Goal: Understand site structure: Understand site structure

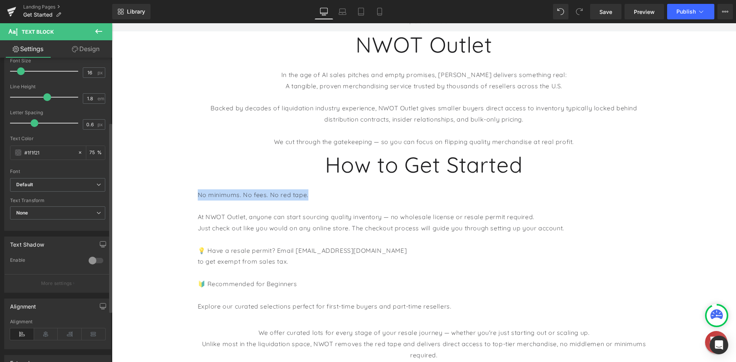
scroll to position [116, 0]
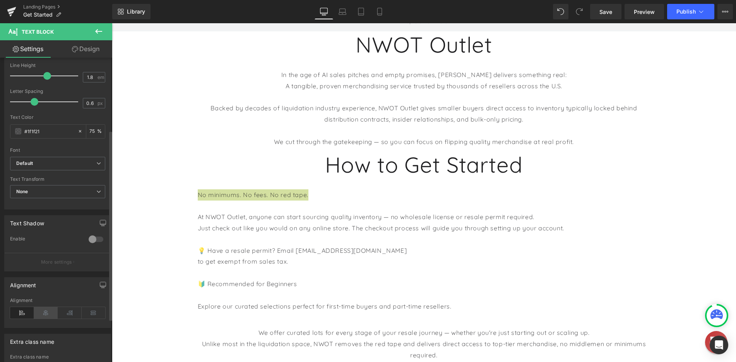
click at [52, 314] on icon at bounding box center [46, 313] width 24 height 12
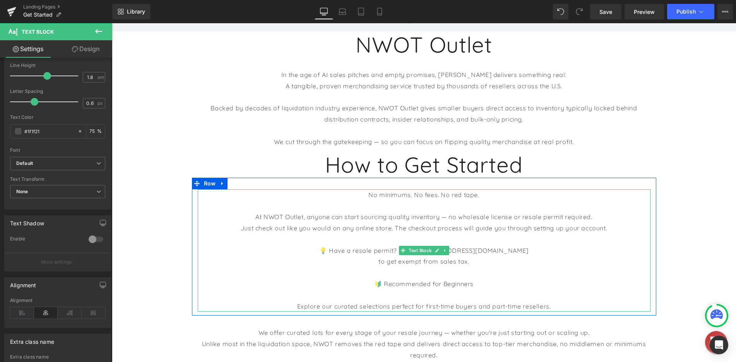
click at [485, 215] on p "At NWOT Outlet, anyone can start sourcing quality inventory — no wholesale lice…" at bounding box center [424, 216] width 453 height 11
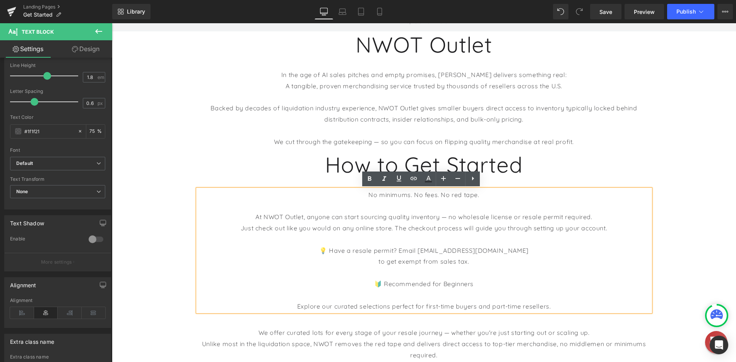
click at [391, 204] on p at bounding box center [424, 205] width 453 height 11
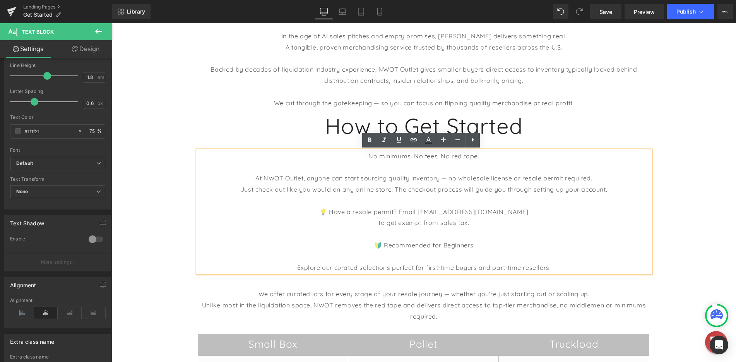
click at [378, 223] on p "to get exempt from sales tax." at bounding box center [424, 222] width 453 height 11
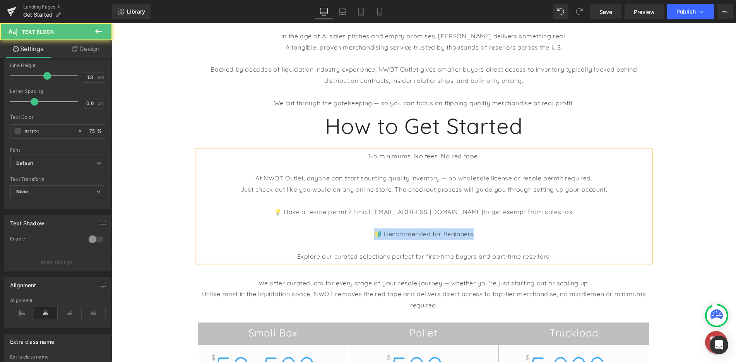
drag, startPoint x: 452, startPoint y: 234, endPoint x: 332, endPoint y: 234, distance: 120.3
click at [332, 234] on p "🔰 Recommended for Beginners" at bounding box center [424, 233] width 453 height 11
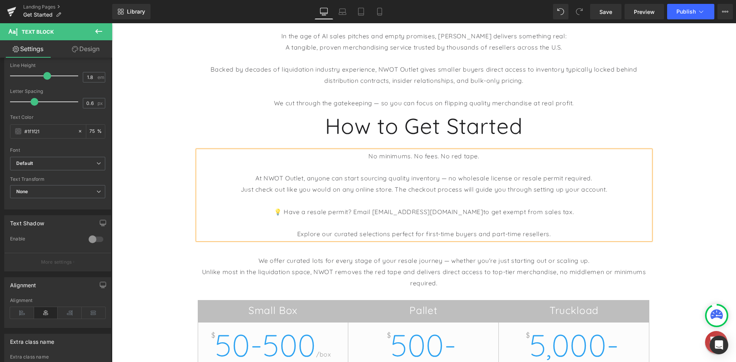
click at [386, 234] on p "Explore our curated selections perfect for first-time buyers and part-time rese…" at bounding box center [424, 233] width 453 height 11
click at [439, 235] on p "For a great place to get started, explore our curated selections perfect for fi…" at bounding box center [424, 233] width 453 height 11
click at [673, 255] on div "Hero Banner NWOT Outlet Heading In the age of AI sales pitches and empty promis…" at bounding box center [424, 294] width 624 height 704
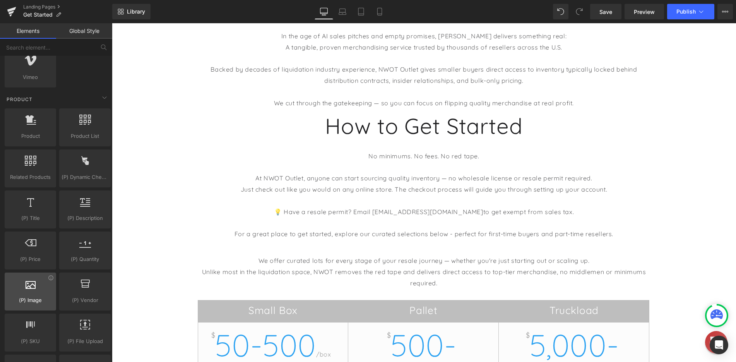
scroll to position [580, 0]
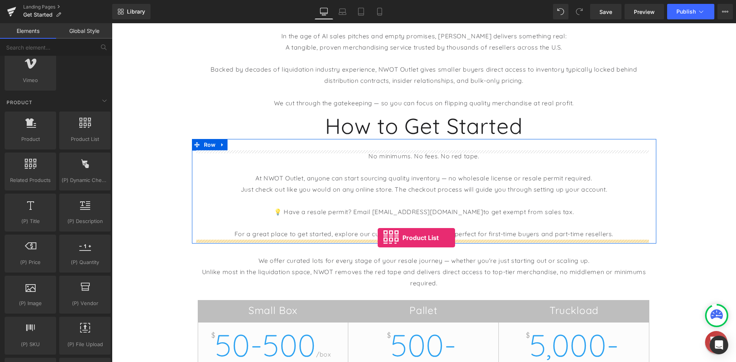
drag, startPoint x: 216, startPoint y: 161, endPoint x: 378, endPoint y: 238, distance: 178.8
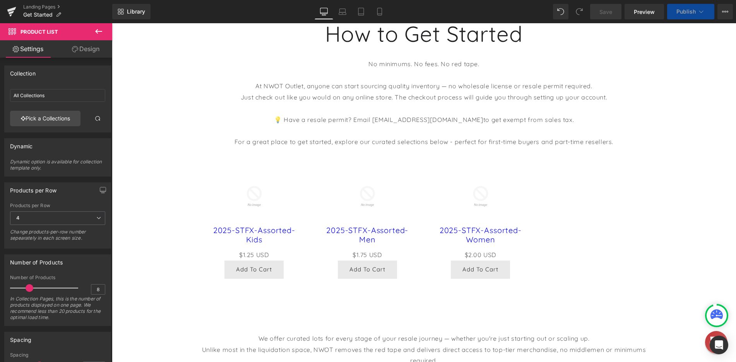
scroll to position [309, 0]
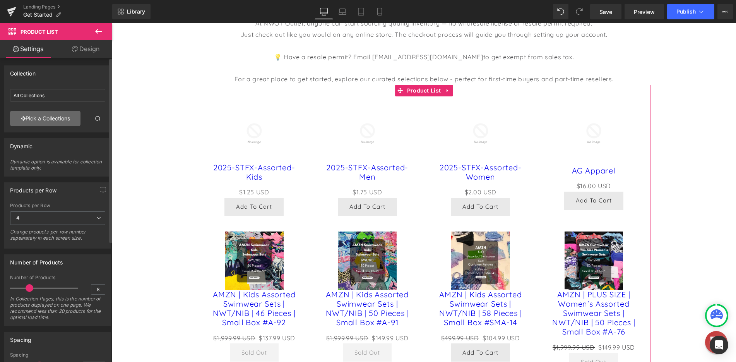
click at [55, 121] on link "Pick a Collections" at bounding box center [45, 118] width 70 height 15
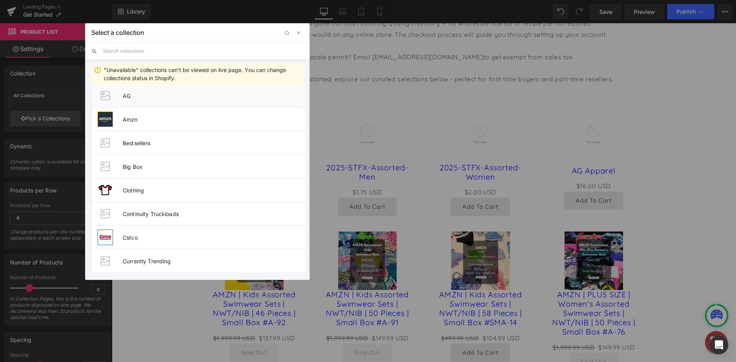
scroll to position [309, 0]
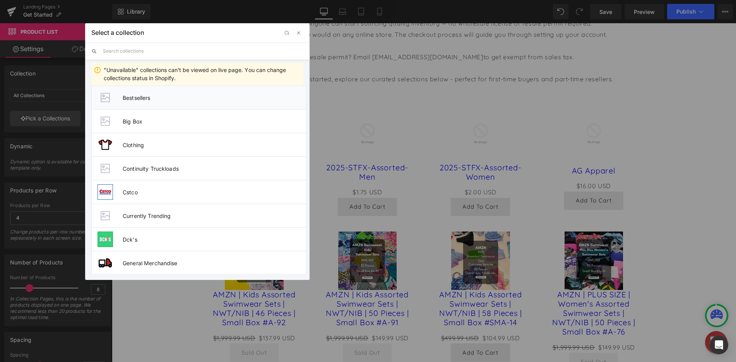
drag, startPoint x: 147, startPoint y: 99, endPoint x: 31, endPoint y: 77, distance: 118.9
click at [147, 99] on span "Bestsellers" at bounding box center [214, 97] width 183 height 7
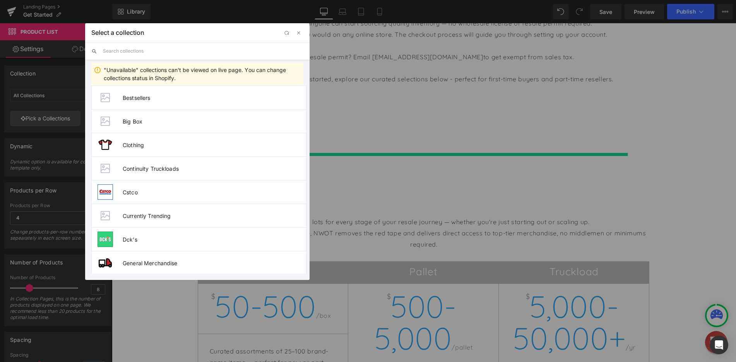
type input "Bestsellers"
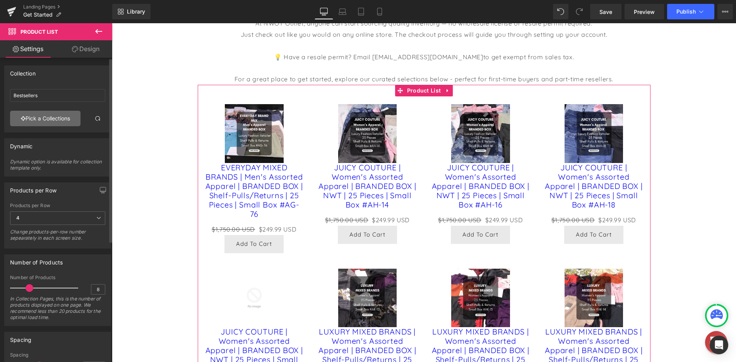
click at [56, 121] on link "Pick a Collections" at bounding box center [45, 118] width 70 height 15
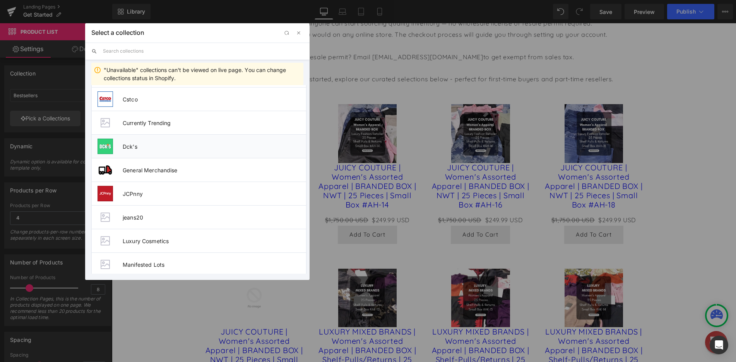
scroll to position [387, 0]
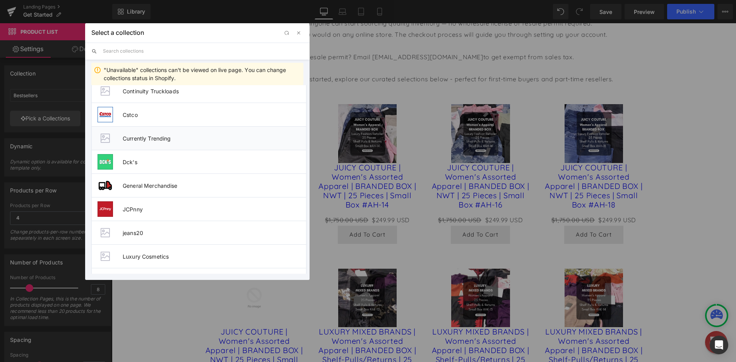
click at [159, 138] on span "Currently Trending" at bounding box center [214, 138] width 183 height 7
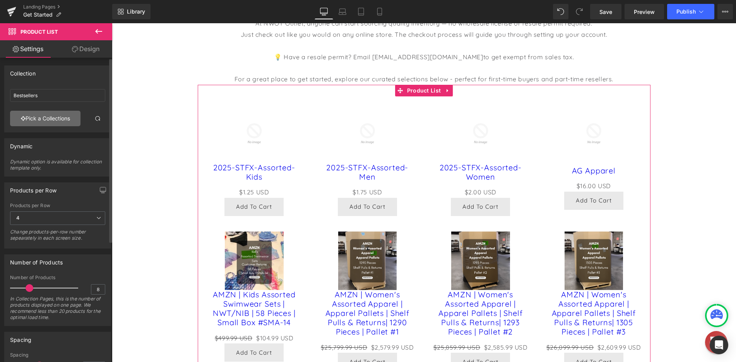
click at [49, 121] on link "Pick a Collections" at bounding box center [45, 118] width 70 height 15
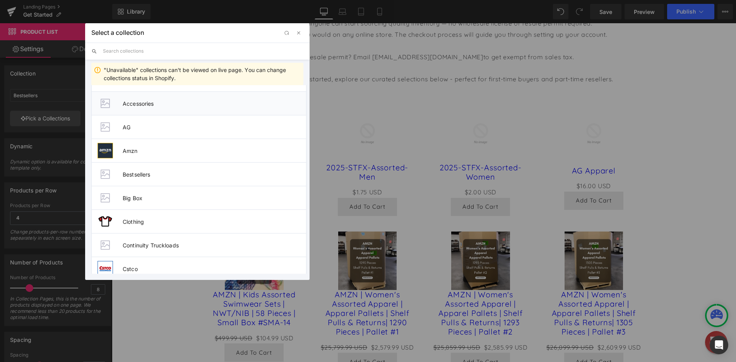
scroll to position [309, 0]
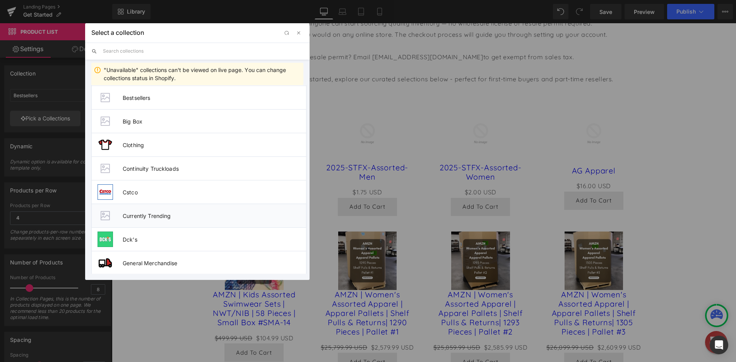
click at [171, 213] on span "Currently Trending" at bounding box center [214, 215] width 183 height 7
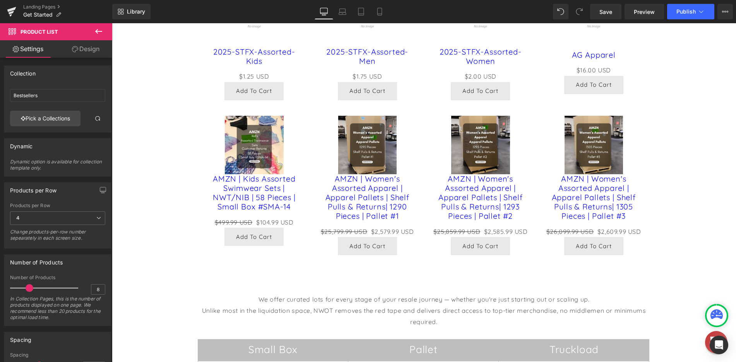
scroll to position [426, 0]
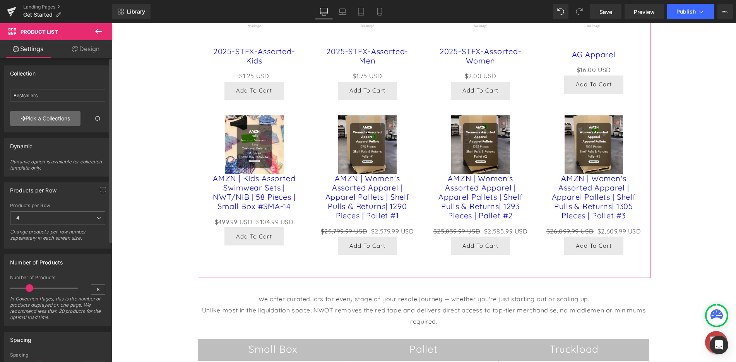
click at [55, 119] on link "Pick a Collections" at bounding box center [45, 118] width 70 height 15
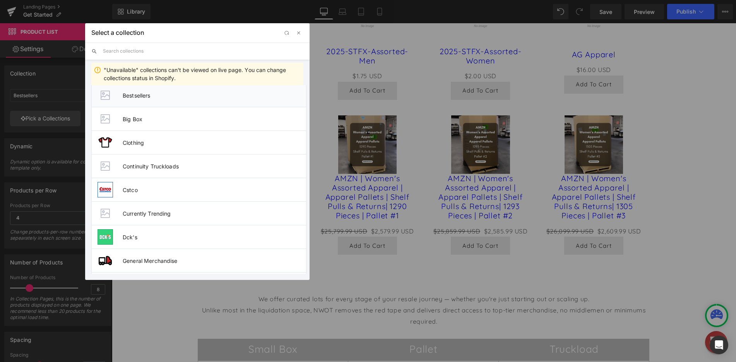
scroll to position [271, 0]
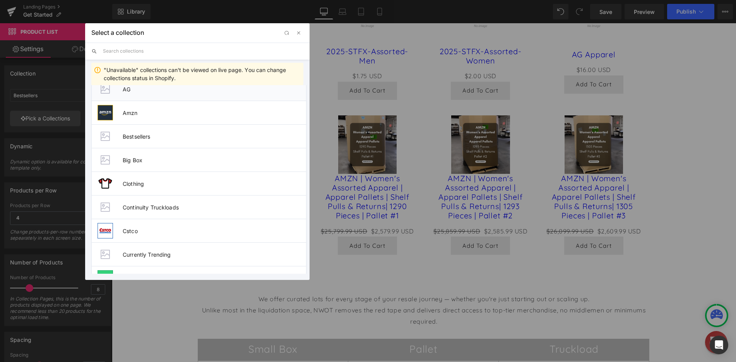
click at [137, 96] on li "AG" at bounding box center [198, 89] width 215 height 24
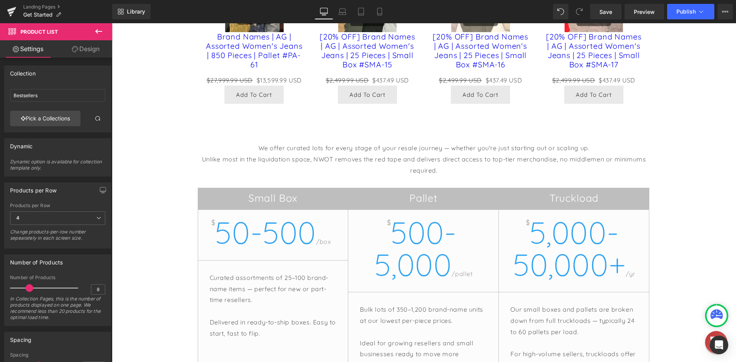
scroll to position [542, 0]
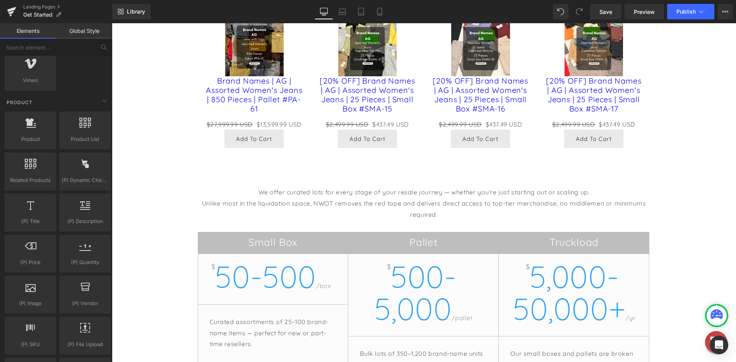
click at [133, 101] on div "Hero Banner NWOT Outlet Heading In the age of AI sales pitches and empty promis…" at bounding box center [424, 66] width 624 height 1022
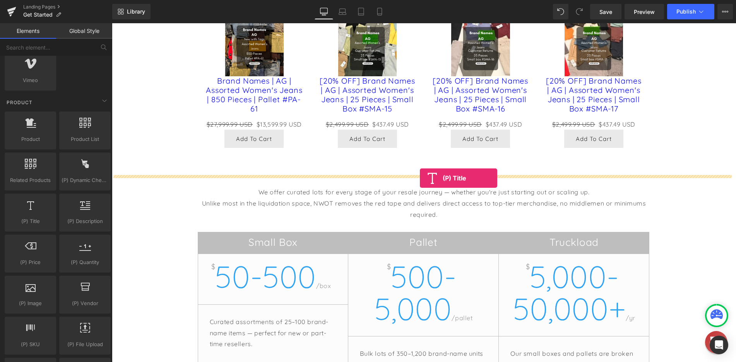
drag, startPoint x: 209, startPoint y: 242, endPoint x: 420, endPoint y: 178, distance: 220.8
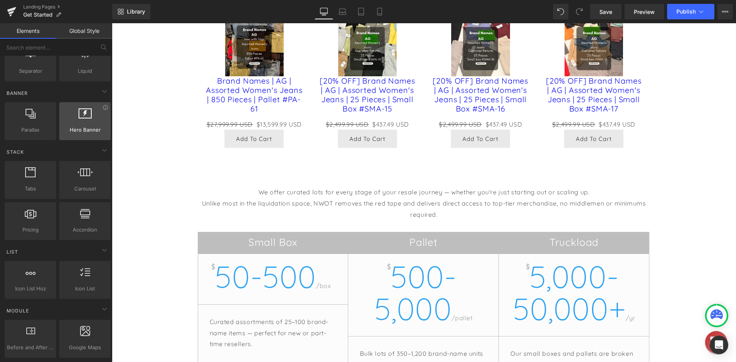
scroll to position [0, 0]
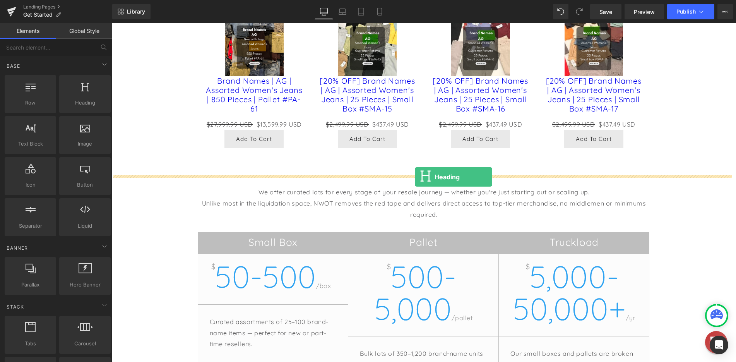
drag, startPoint x: 195, startPoint y: 121, endPoint x: 415, endPoint y: 177, distance: 226.6
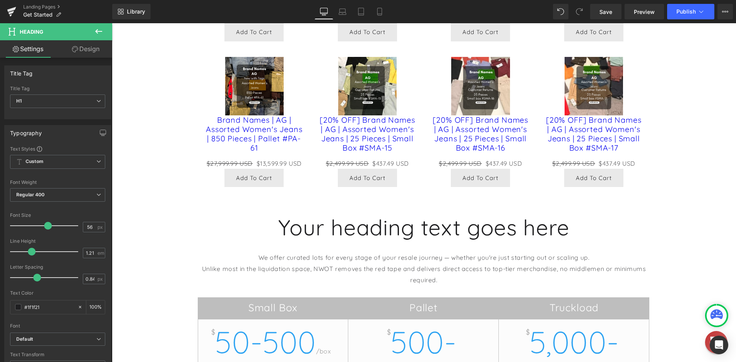
scroll to position [503, 0]
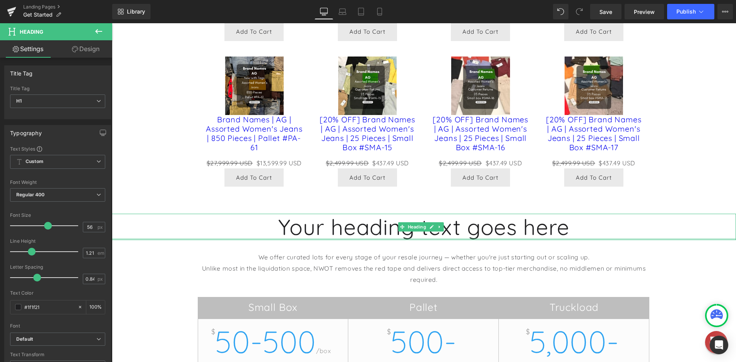
click at [425, 238] on div "Your heading text goes here Heading" at bounding box center [424, 227] width 624 height 26
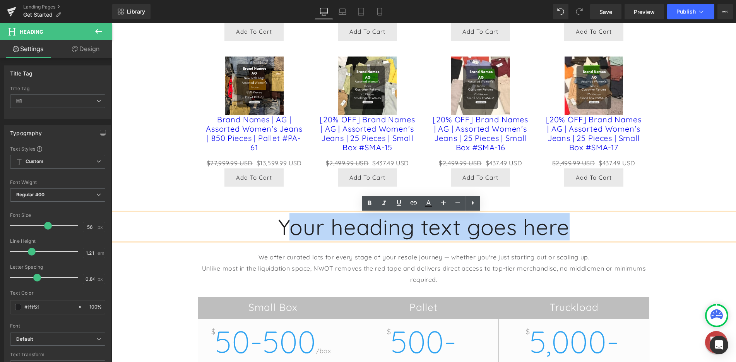
drag, startPoint x: 499, startPoint y: 231, endPoint x: 285, endPoint y: 231, distance: 213.9
click at [285, 231] on h1 "Your heading text goes here" at bounding box center [424, 227] width 624 height 26
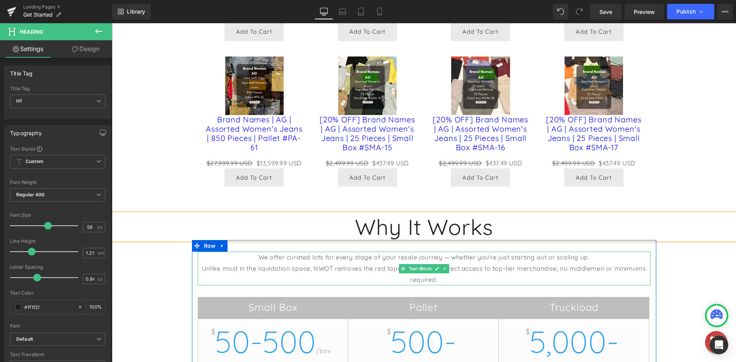
click at [441, 262] on p "We offer curated lots for every stage of your resale journey — whether you're j…" at bounding box center [424, 256] width 453 height 11
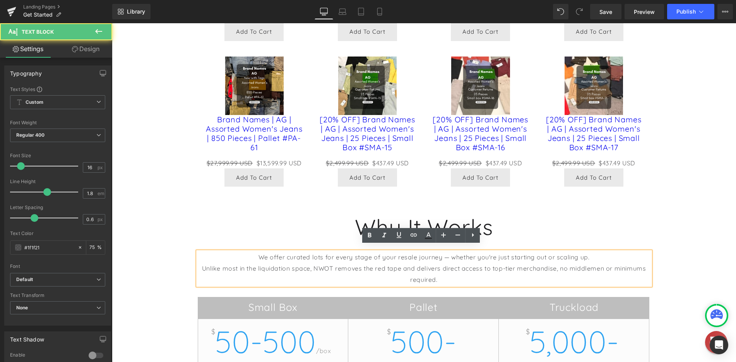
scroll to position [542, 0]
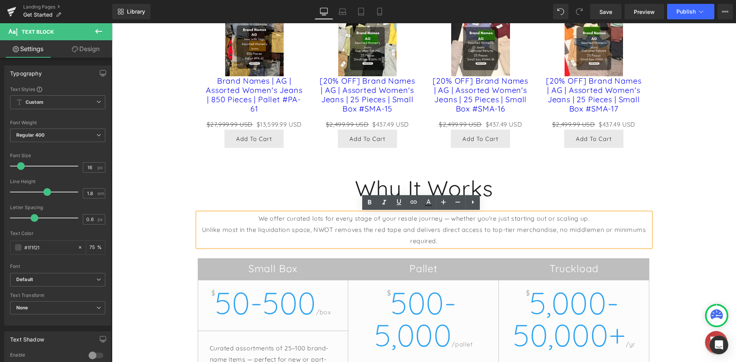
click at [460, 238] on p "Unlike most in the liquidation space, NWOT removes the red tape and delivers di…" at bounding box center [424, 235] width 453 height 22
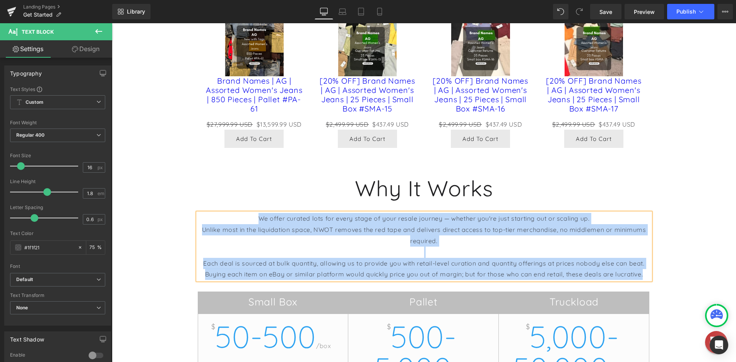
drag, startPoint x: 643, startPoint y: 274, endPoint x: 226, endPoint y: 217, distance: 420.9
click at [226, 217] on div "We offer curated lots for every stage of your resale journey — whether you're j…" at bounding box center [424, 246] width 453 height 67
copy div "We offer curated lots for every stage of your resale journey — whether you're j…"
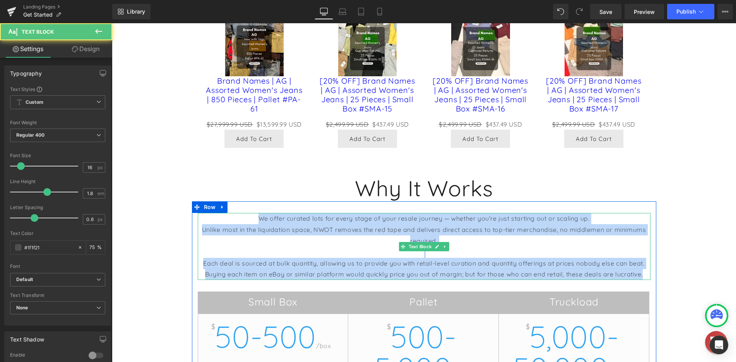
click at [604, 263] on p "Each deal is sourced at bulk quantity, allowing us to provide you with retail-l…" at bounding box center [424, 269] width 453 height 22
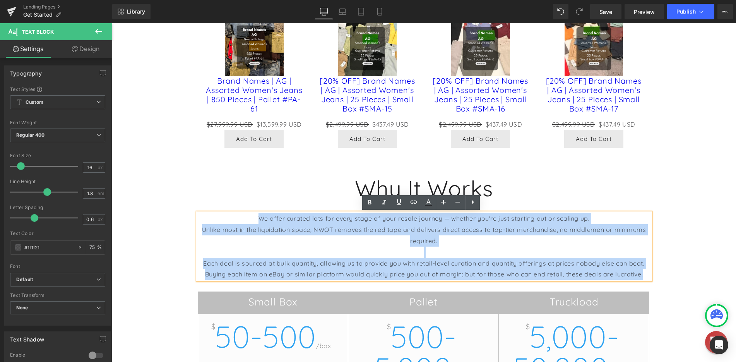
drag, startPoint x: 631, startPoint y: 274, endPoint x: 201, endPoint y: 213, distance: 433.7
click at [201, 213] on div "We offer curated lots for every stage of your resale journey — whether you're j…" at bounding box center [424, 246] width 453 height 67
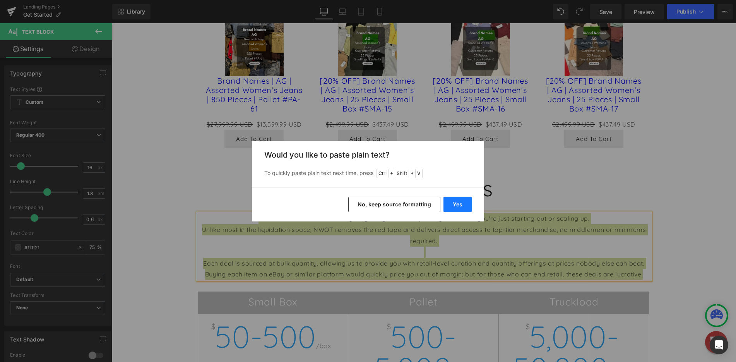
click at [457, 203] on button "Yes" at bounding box center [457, 204] width 28 height 15
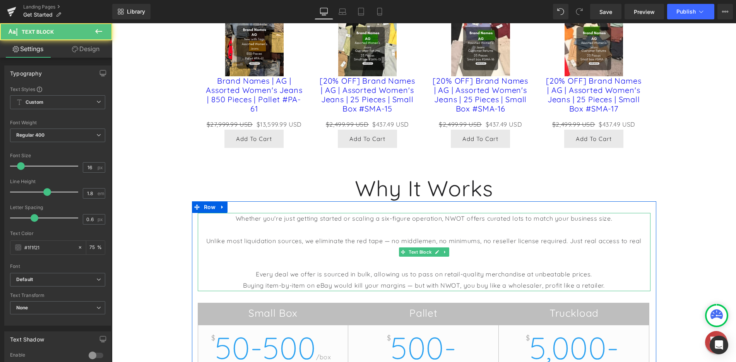
click at [422, 227] on p at bounding box center [424, 229] width 453 height 11
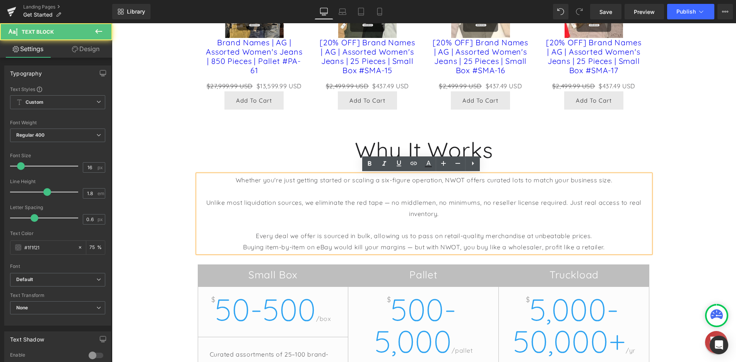
scroll to position [580, 0]
click at [448, 232] on p "Every deal we offer is sourced in bulk, allowing us to pass on retail-quality m…" at bounding box center [424, 235] width 453 height 11
click at [612, 236] on p "Every deal we offer is sourced in bulk, allowing us to pass on retail-quality m…" at bounding box center [424, 235] width 453 height 11
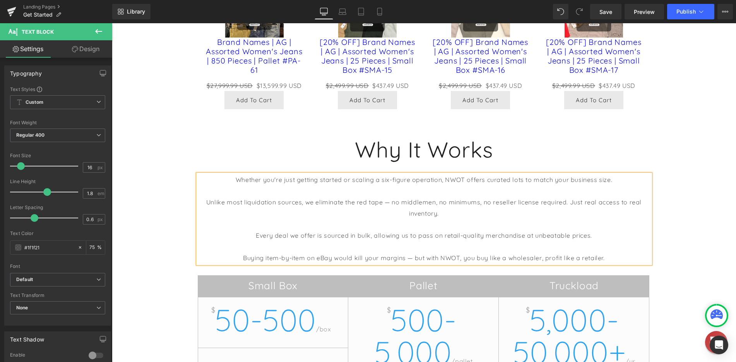
click at [608, 226] on p at bounding box center [424, 224] width 453 height 11
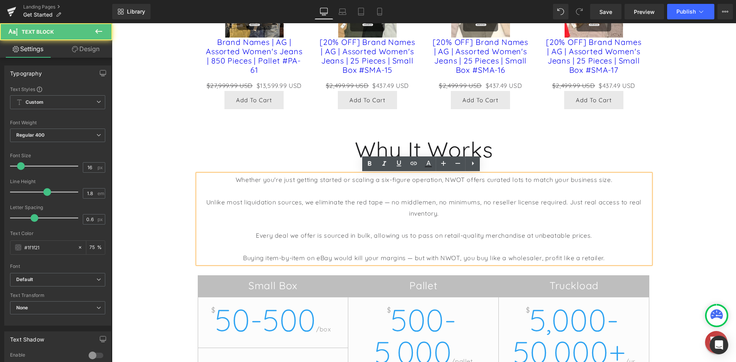
click at [525, 212] on p "Unlike most liquidation sources, we eliminate the red tape — no middlemen, no m…" at bounding box center [424, 208] width 453 height 22
click at [690, 211] on div "Hero Banner NWOT Outlet Heading In the age of AI sales pitches and empty promis…" at bounding box center [424, 68] width 624 height 1104
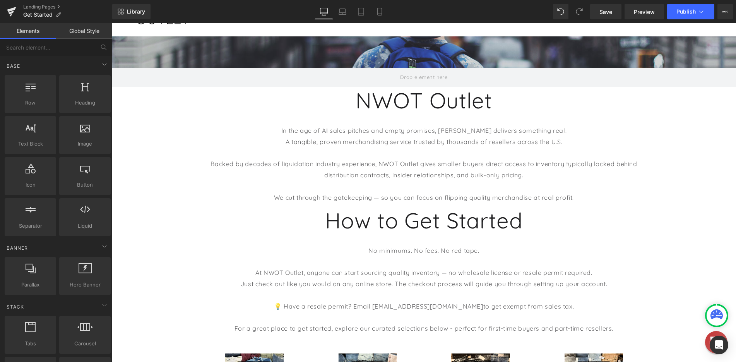
scroll to position [77, 0]
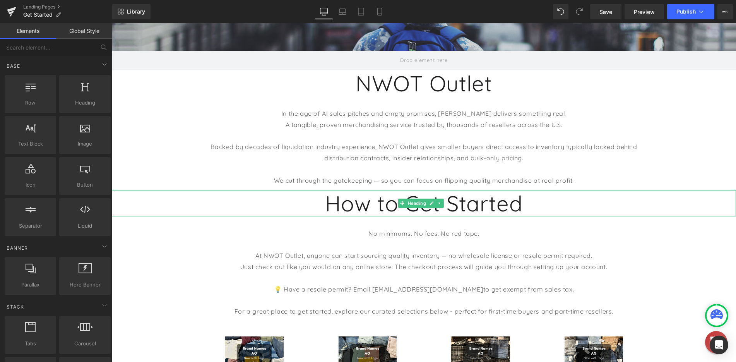
click at [537, 210] on h1 "How to Get Started" at bounding box center [424, 203] width 624 height 26
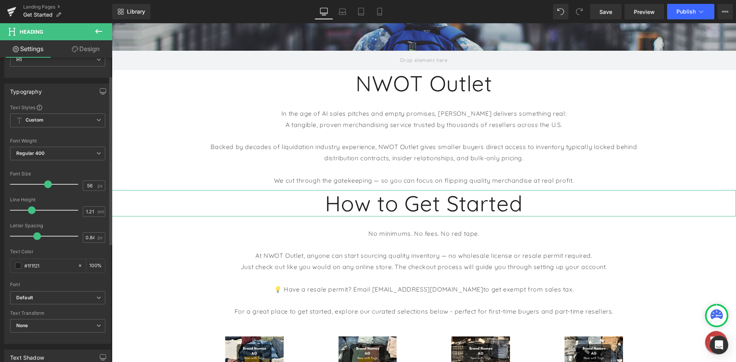
scroll to position [0, 0]
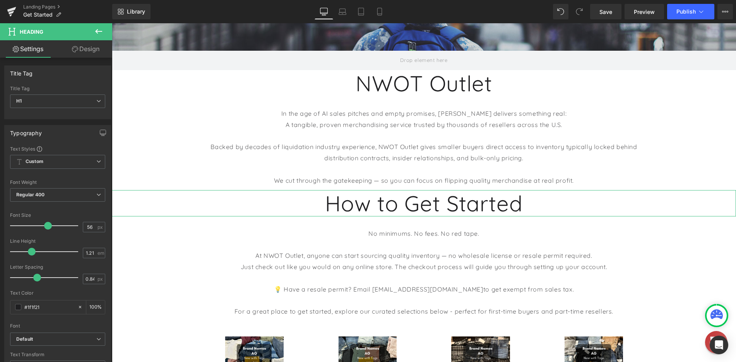
click at [89, 52] on link "Design" at bounding box center [86, 48] width 56 height 17
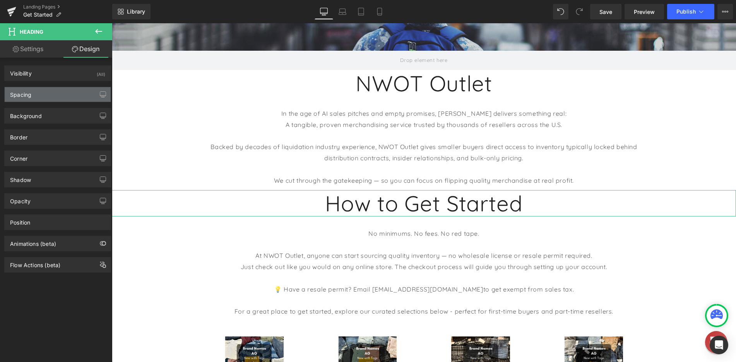
click at [46, 92] on div "Spacing" at bounding box center [58, 94] width 106 height 15
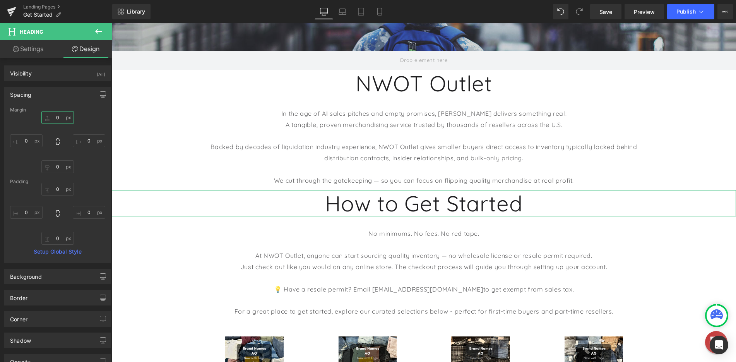
click at [62, 119] on input "0" at bounding box center [57, 117] width 32 height 13
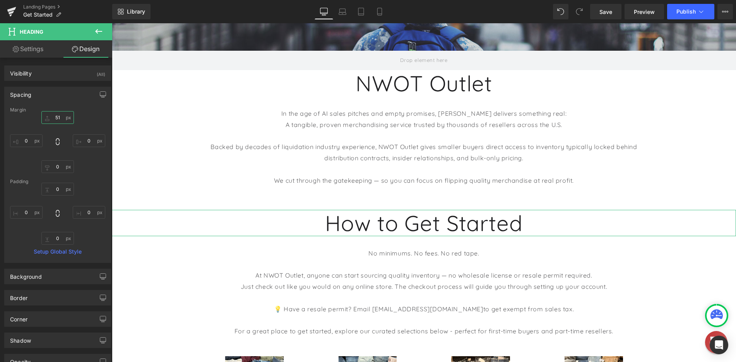
drag, startPoint x: 62, startPoint y: 119, endPoint x: 66, endPoint y: 99, distance: 20.0
click at [66, 99] on div "Spacing [GEOGRAPHIC_DATA] 0 0 0 0 [GEOGRAPHIC_DATA] 0 0 0 0 Setup Global Style" at bounding box center [57, 175] width 107 height 176
